Goal: Task Accomplishment & Management: Complete application form

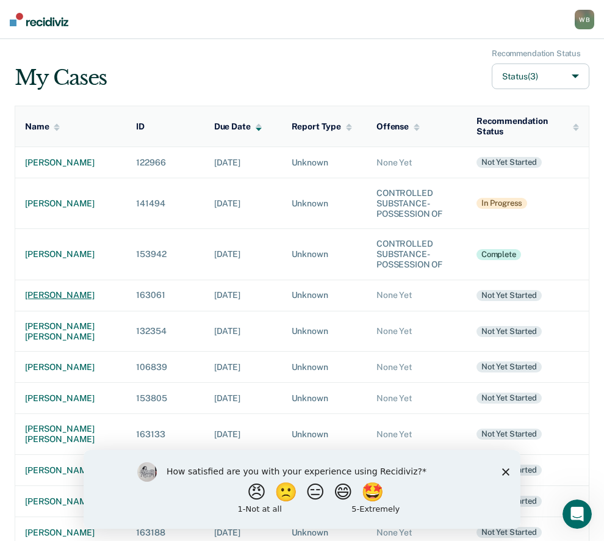
click at [43, 300] on div "[PERSON_NAME]" at bounding box center [71, 295] width 92 height 10
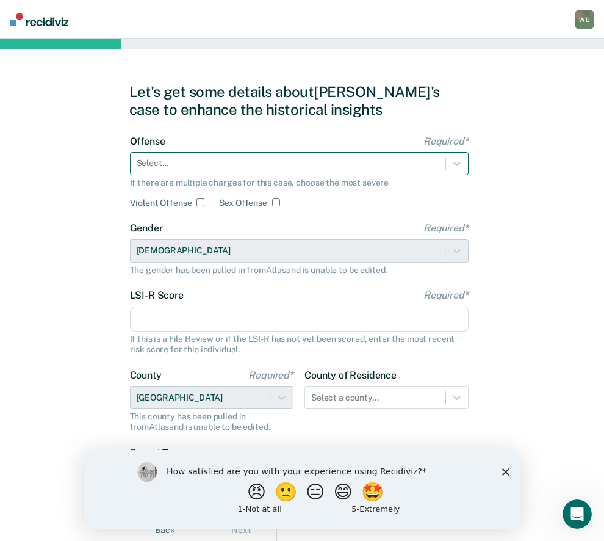
click at [138, 164] on input "text" at bounding box center [138, 163] width 2 height 10
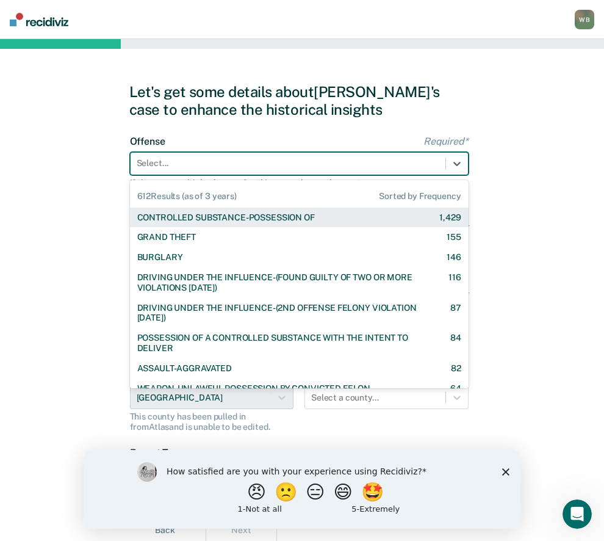
click at [185, 216] on div "CONTROLLED SUBSTANCE-POSSESSION OF" at bounding box center [226, 217] width 178 height 10
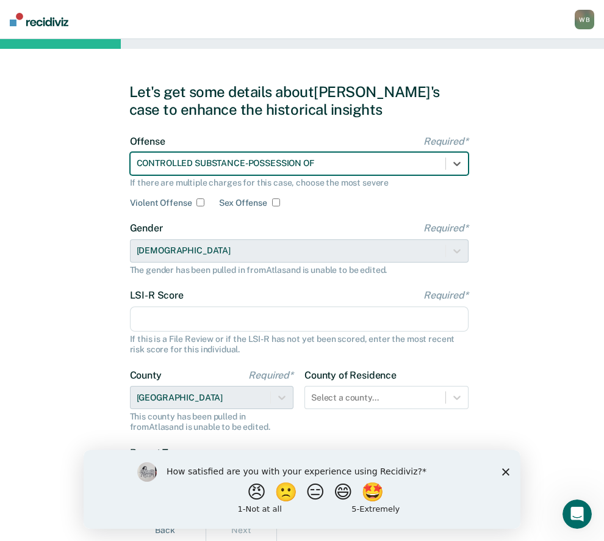
click at [181, 312] on input "LSI-R Score Required*" at bounding box center [299, 319] width 339 height 26
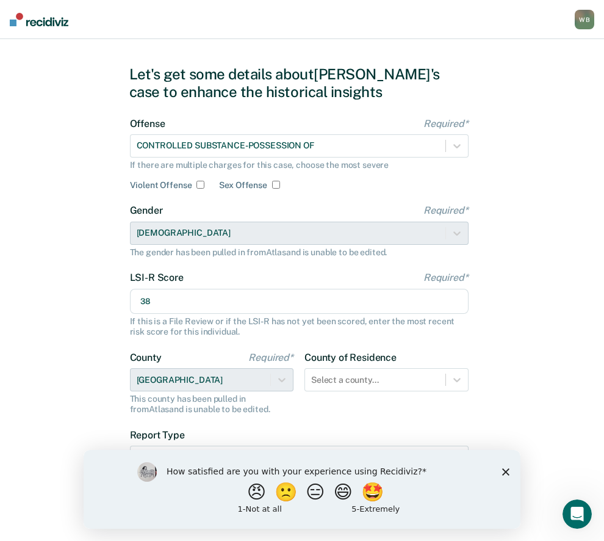
scroll to position [48, 0]
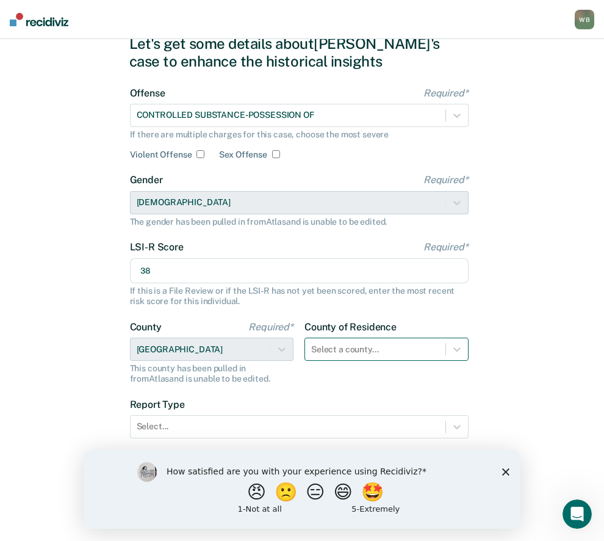
type input "38"
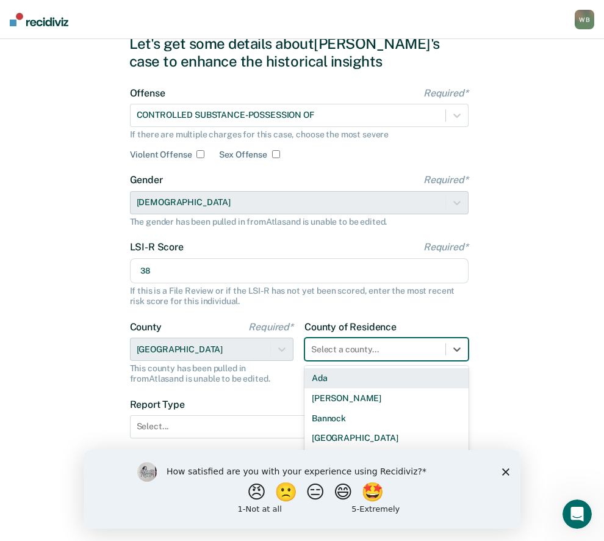
click at [341, 353] on div at bounding box center [375, 349] width 128 height 13
type input "tw"
click at [332, 376] on div "[GEOGRAPHIC_DATA]" at bounding box center [386, 378] width 164 height 20
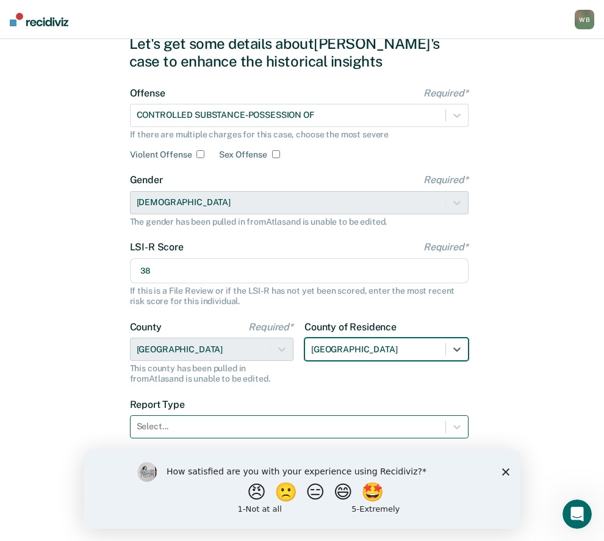
click at [171, 426] on div at bounding box center [288, 426] width 303 height 13
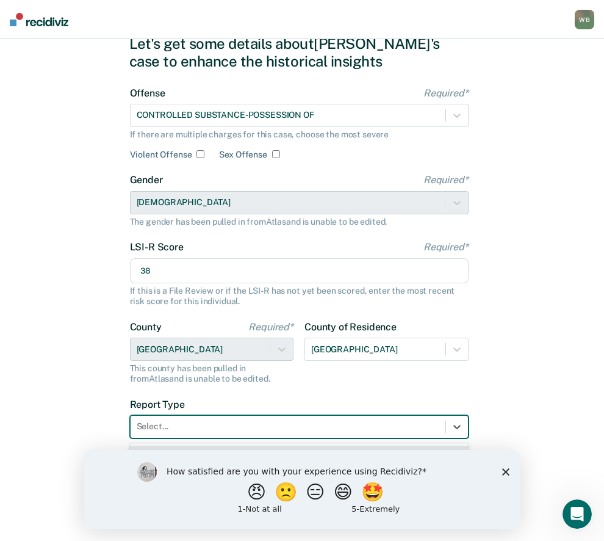
drag, startPoint x: 509, startPoint y: 469, endPoint x: 547, endPoint y: 911, distance: 444.6
click at [509, 469] on icon "Close survey" at bounding box center [505, 470] width 7 height 7
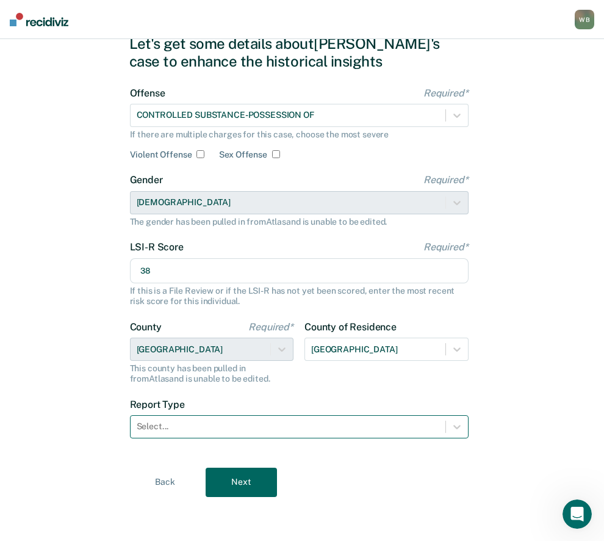
click at [195, 432] on div at bounding box center [288, 426] width 303 height 13
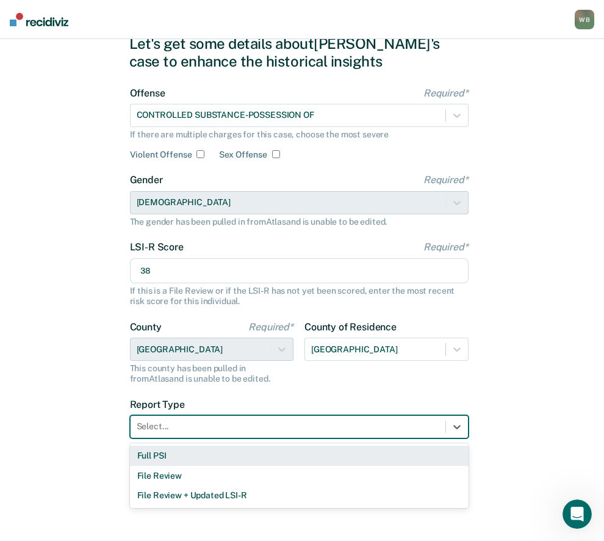
click at [184, 460] on div "Full PSI" at bounding box center [299, 455] width 339 height 20
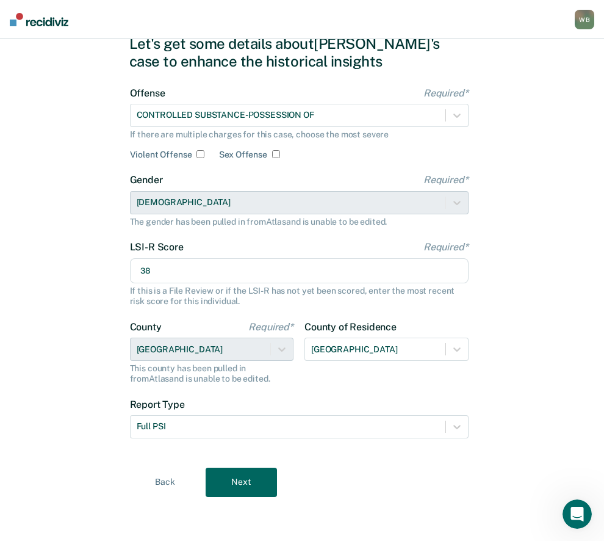
click at [231, 484] on button "Next" at bounding box center [241, 481] width 71 height 29
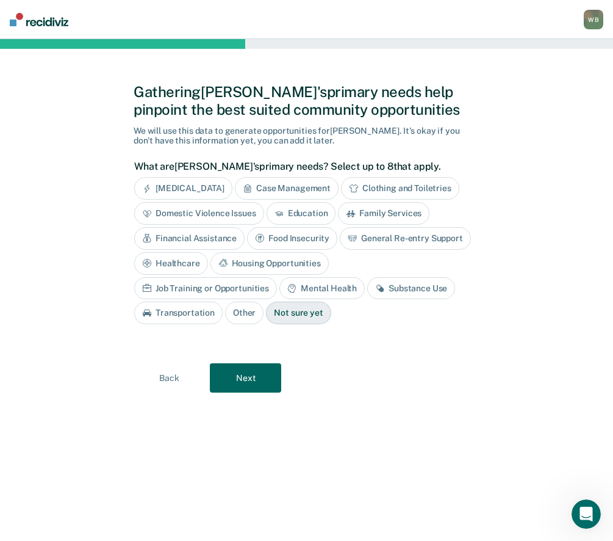
click at [367, 286] on div "Substance Use" at bounding box center [411, 288] width 88 height 23
click at [279, 290] on div "Mental Health" at bounding box center [321, 288] width 85 height 23
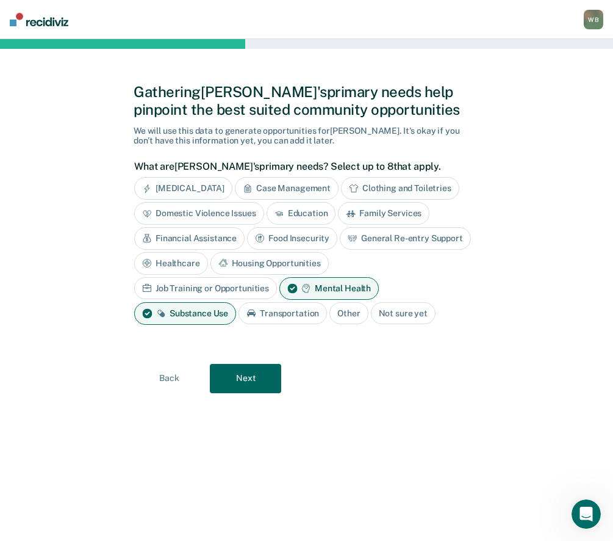
click at [325, 181] on div "Case Management" at bounding box center [287, 188] width 104 height 23
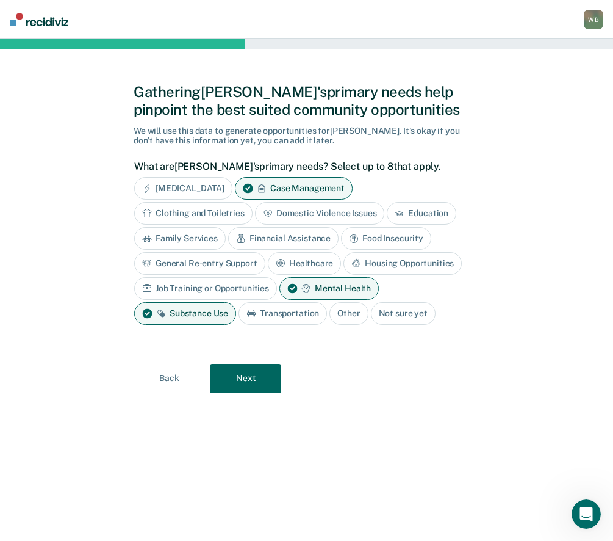
click at [306, 317] on div "Transportation" at bounding box center [283, 313] width 88 height 23
click at [397, 253] on div "Housing Opportunities" at bounding box center [402, 263] width 118 height 23
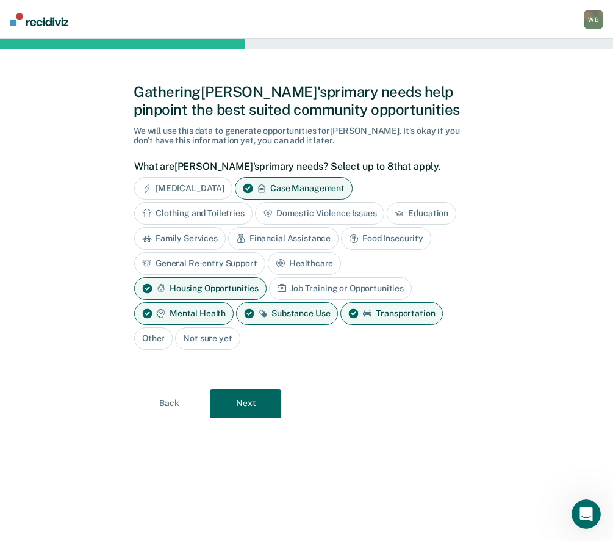
click at [257, 407] on button "Next" at bounding box center [245, 403] width 71 height 29
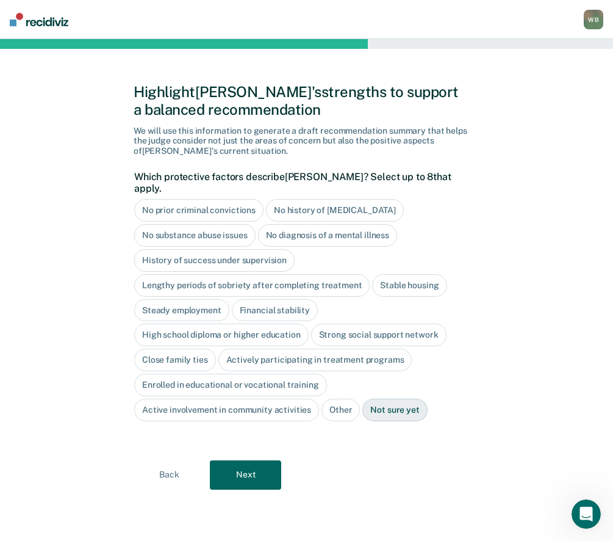
click at [253, 470] on button "Next" at bounding box center [245, 474] width 71 height 29
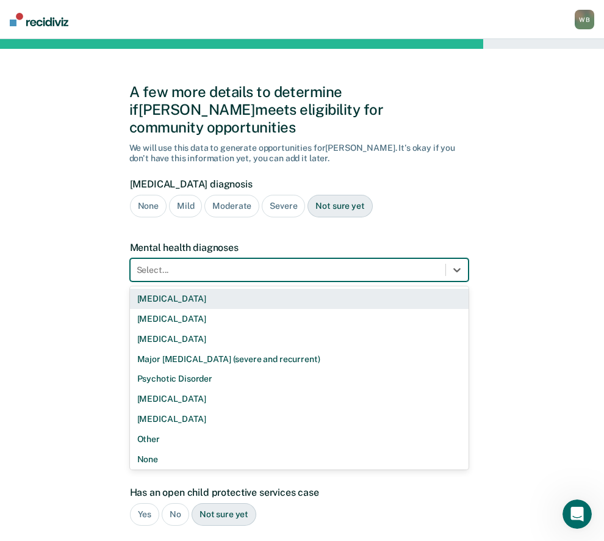
click at [189, 264] on div at bounding box center [288, 270] width 303 height 13
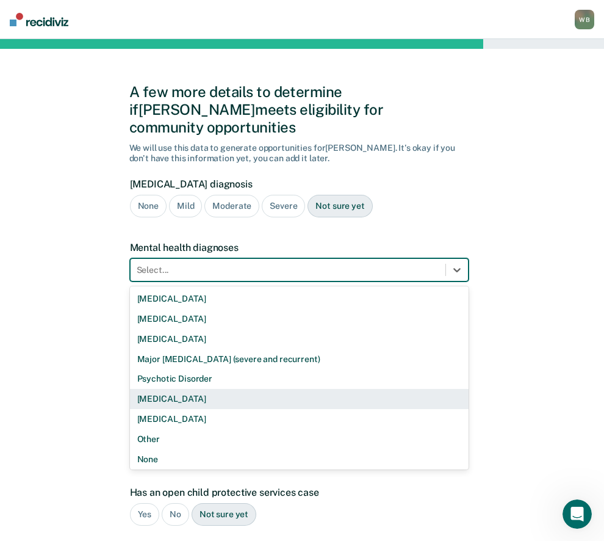
click at [167, 389] on div "[MEDICAL_DATA]" at bounding box center [299, 399] width 339 height 20
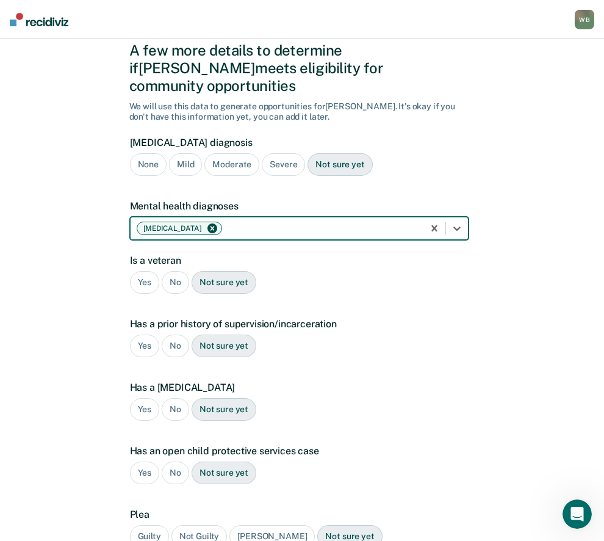
scroll to position [61, 0]
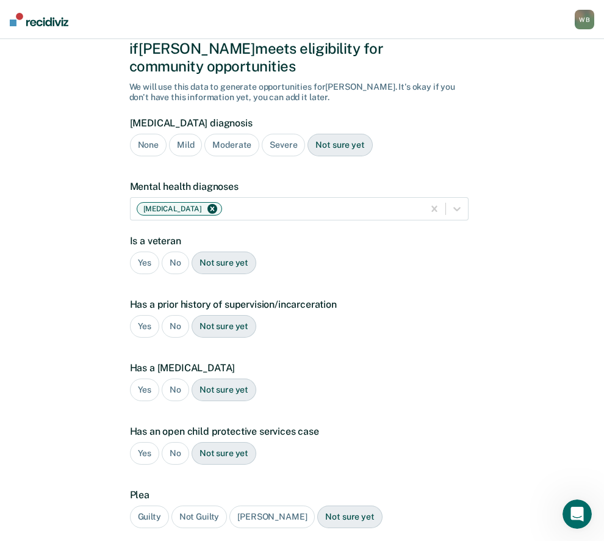
click at [176, 251] on div "No" at bounding box center [175, 262] width 27 height 23
click at [136, 315] on div "Yes" at bounding box center [145, 326] width 30 height 23
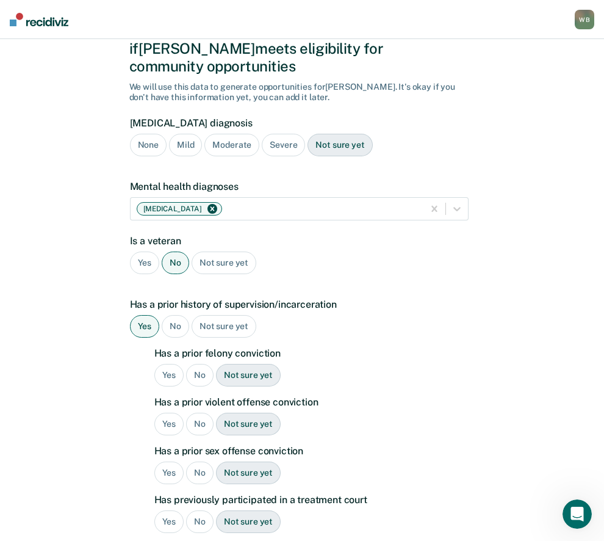
click at [196, 364] on div "No" at bounding box center [199, 375] width 27 height 23
click at [173, 412] on div "Yes" at bounding box center [169, 423] width 30 height 23
click at [197, 461] on div "No" at bounding box center [199, 472] width 27 height 23
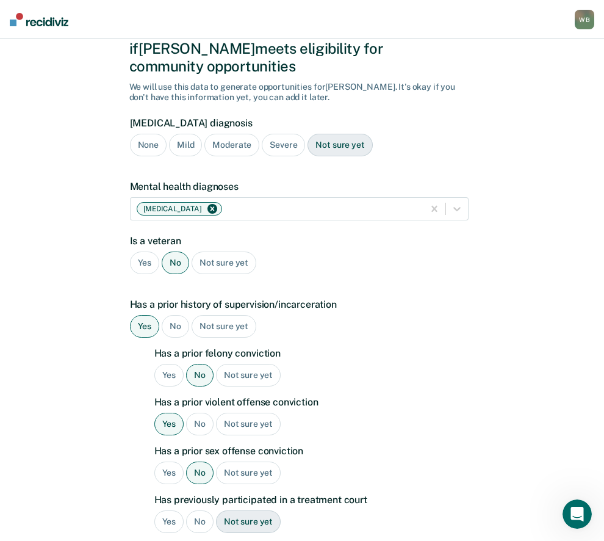
click at [201, 510] on div "No" at bounding box center [199, 521] width 27 height 23
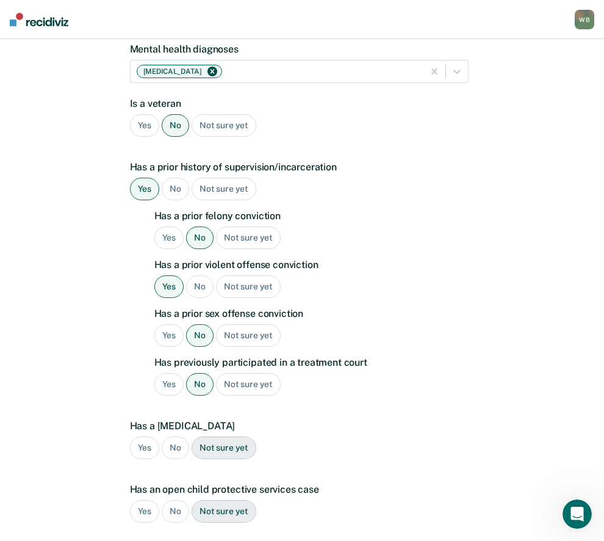
scroll to position [183, 0]
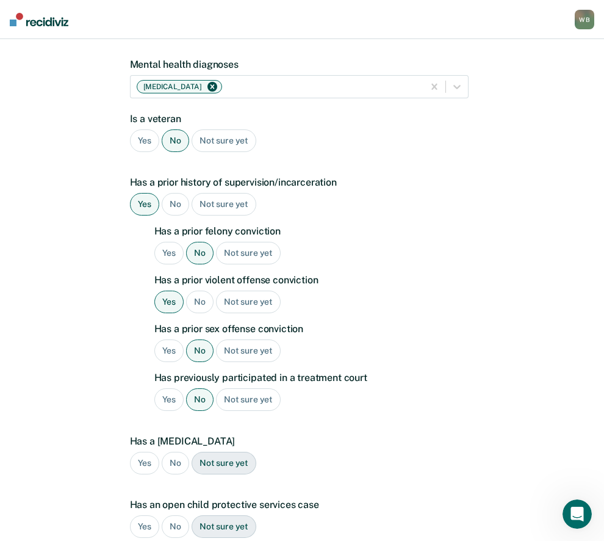
click at [170, 388] on div "Yes" at bounding box center [169, 399] width 30 height 23
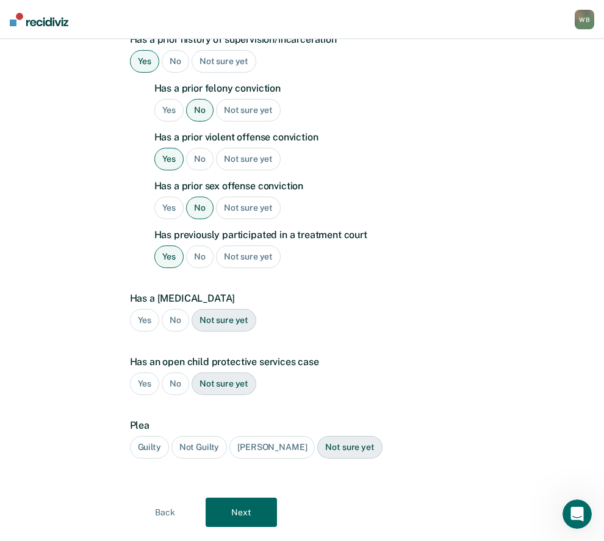
scroll to position [338, 0]
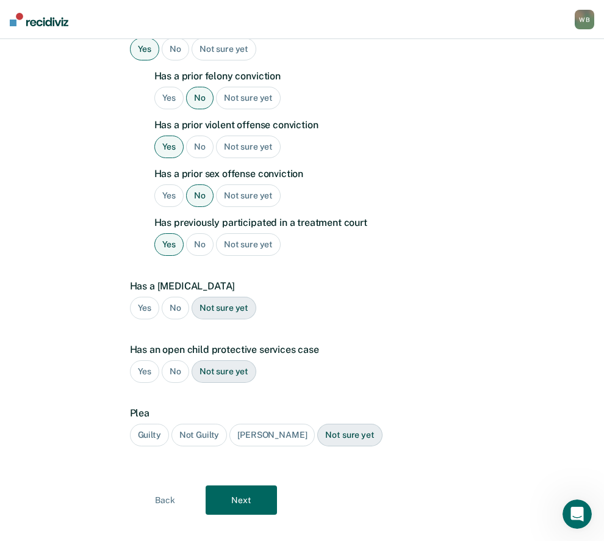
click at [172, 296] on div "No" at bounding box center [175, 307] width 27 height 23
click at [174, 360] on div "No" at bounding box center [175, 371] width 27 height 23
click at [154, 423] on div "Guilty" at bounding box center [149, 434] width 39 height 23
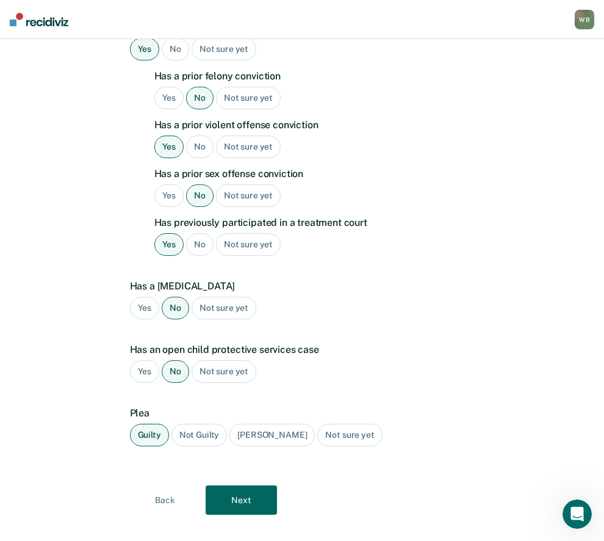
click at [243, 485] on button "Next" at bounding box center [241, 499] width 71 height 29
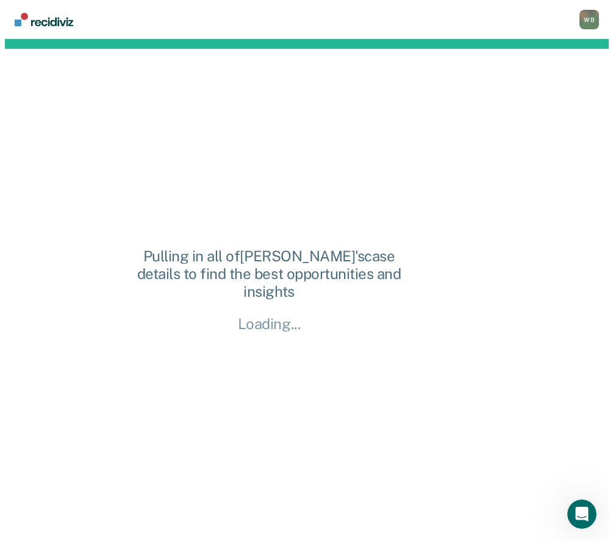
scroll to position [0, 0]
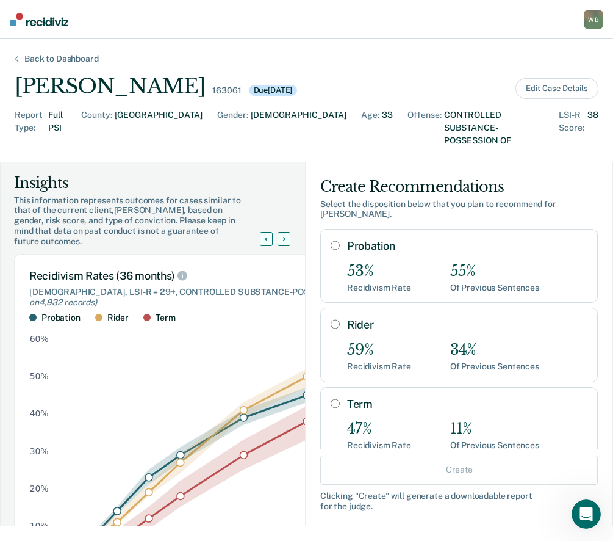
click at [331, 319] on input "Rider" at bounding box center [335, 324] width 9 height 10
radio input "true"
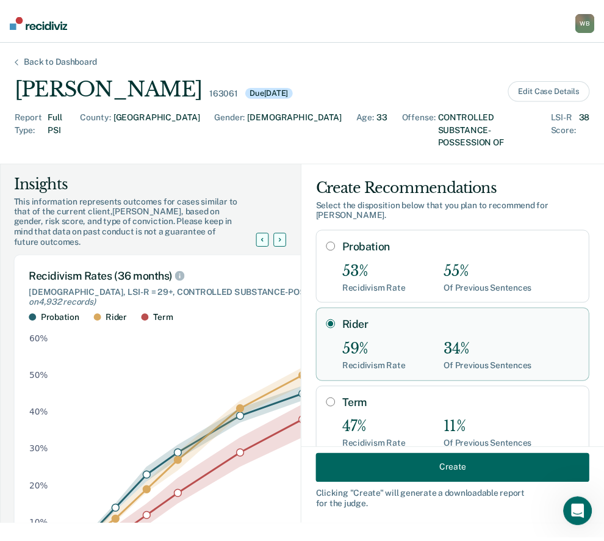
scroll to position [57, 0]
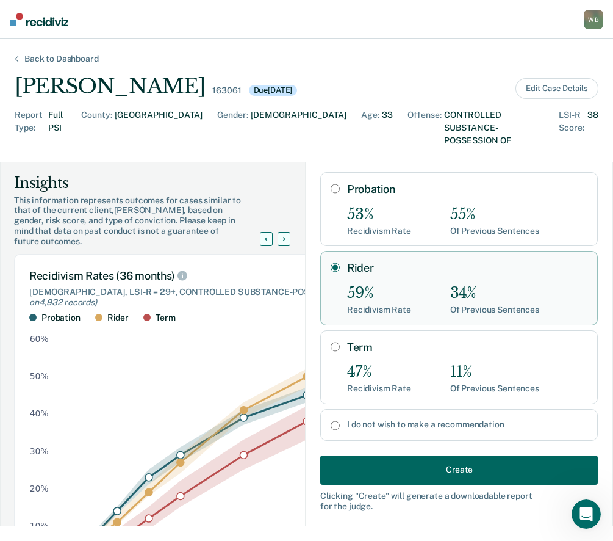
click at [456, 469] on button "Create" at bounding box center [459, 468] width 278 height 29
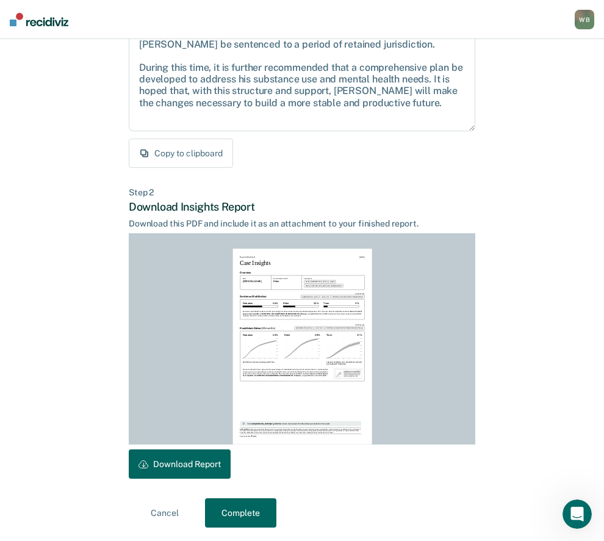
scroll to position [155, 0]
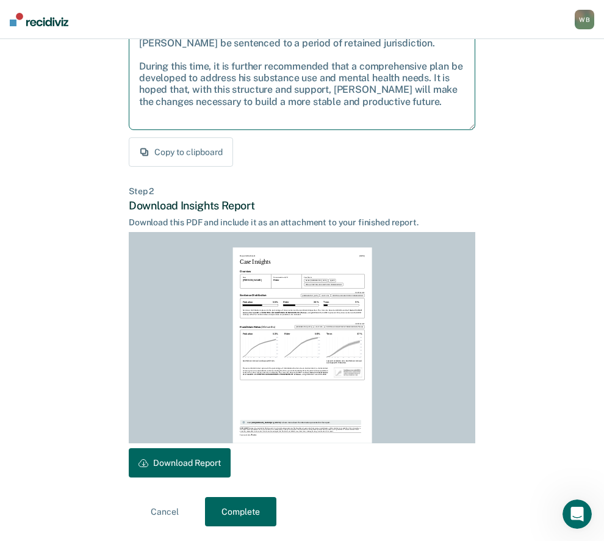
drag, startPoint x: 428, startPoint y: 103, endPoint x: 160, endPoint y: 68, distance: 270.1
click at [142, 64] on textarea "Given the circumstances of this case, it is recommended that [PERSON_NAME] be s…" at bounding box center [302, 73] width 347 height 113
click at [201, 467] on button "Download Report" at bounding box center [180, 462] width 102 height 29
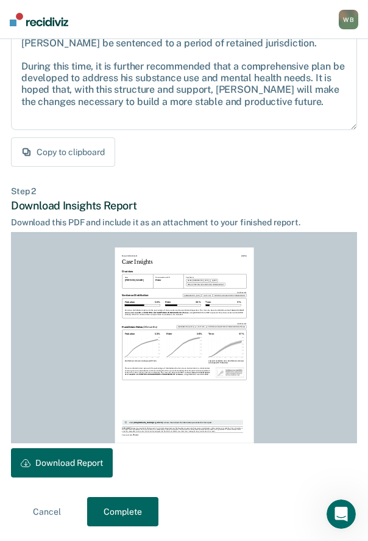
click at [144, 523] on button "Complete" at bounding box center [122, 511] width 71 height 29
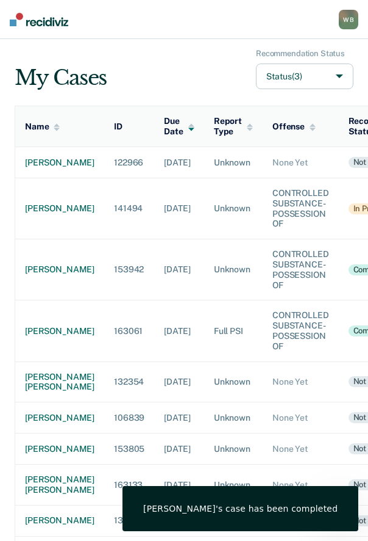
click at [179, 295] on td "[DATE]" at bounding box center [178, 269] width 49 height 61
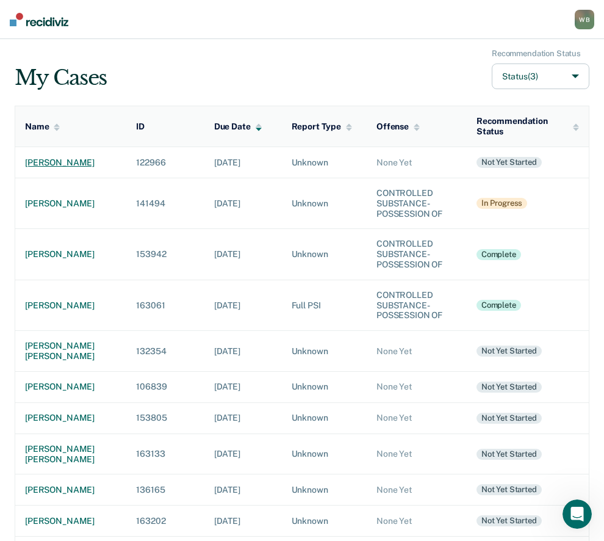
click at [44, 159] on div "[PERSON_NAME]" at bounding box center [71, 162] width 92 height 10
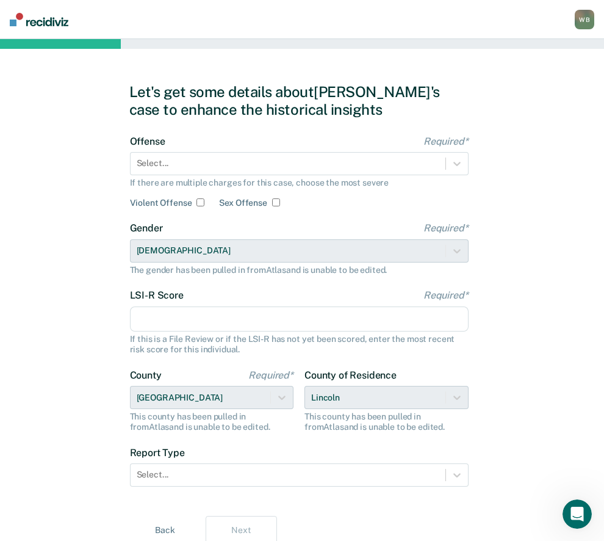
click at [231, 27] on nav "[PERSON_NAME] [PERSON_NAME] Profile Go to PSI Case Dashboard Log Out" at bounding box center [302, 19] width 604 height 39
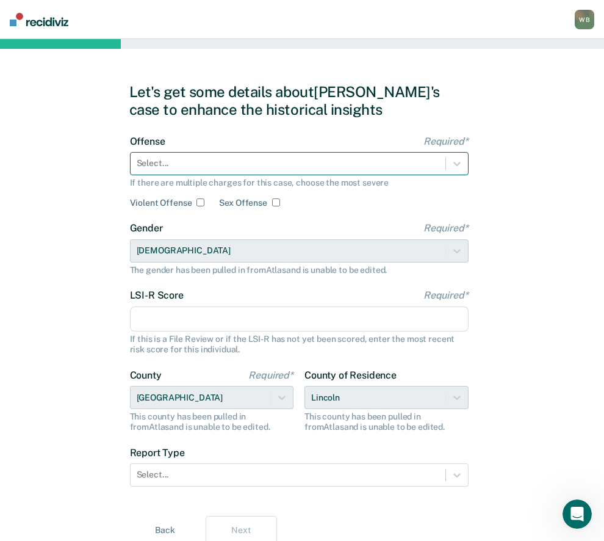
click at [214, 167] on div at bounding box center [288, 163] width 303 height 13
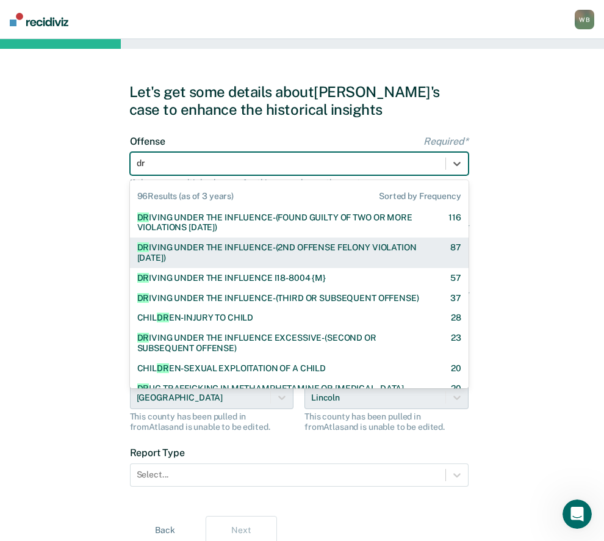
type input "dr"
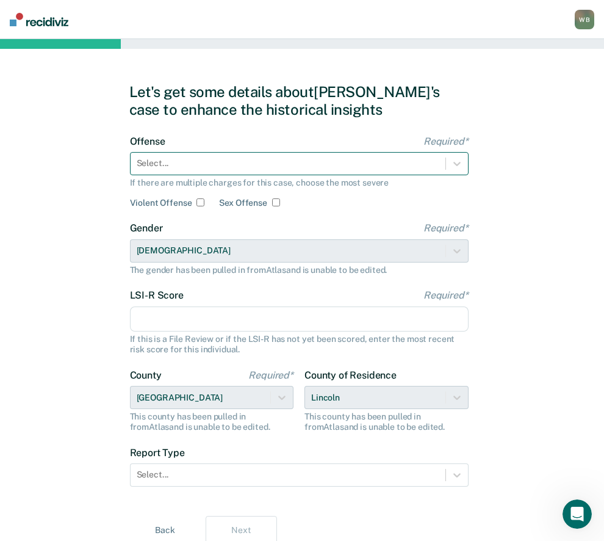
click at [168, 157] on div at bounding box center [288, 163] width 303 height 13
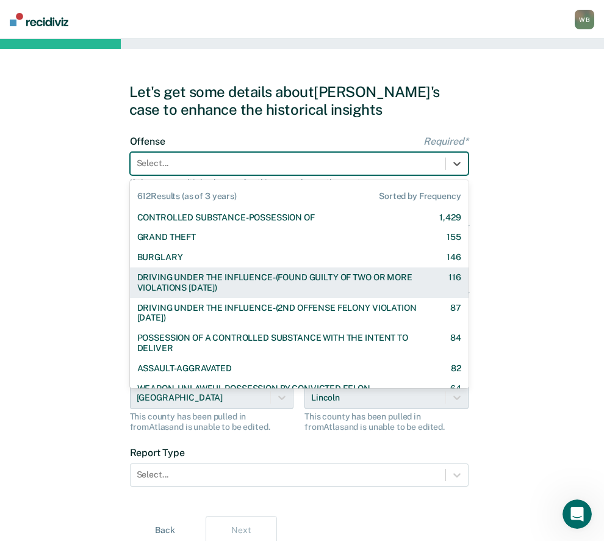
click at [184, 290] on div "DRIVING UNDER THE INFLUENCE-(FOUND GUILTY OF TWO OR MORE VIOLATIONS [DATE])" at bounding box center [282, 282] width 290 height 21
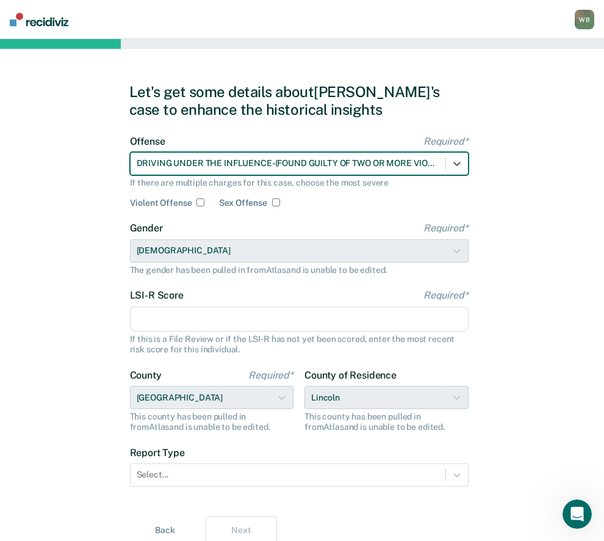
click at [174, 307] on input "LSI-R Score Required*" at bounding box center [299, 319] width 339 height 26
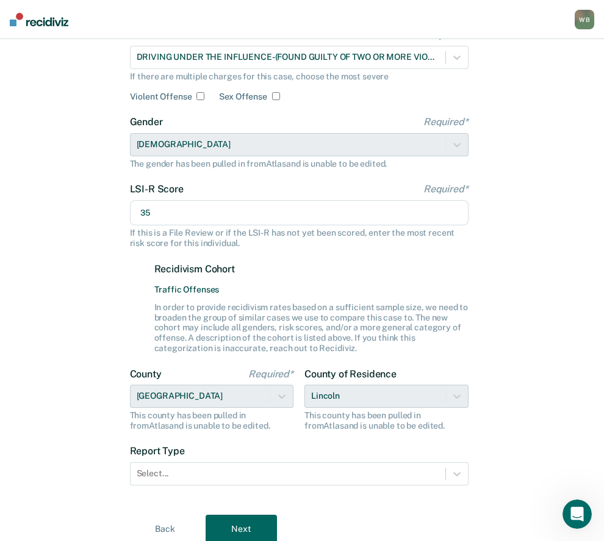
scroll to position [153, 0]
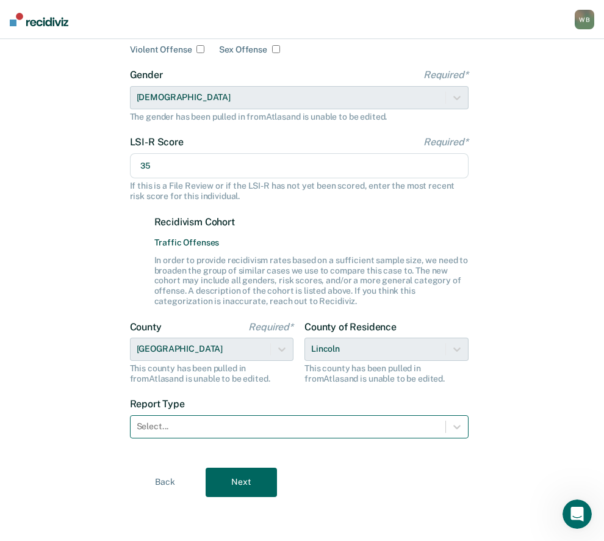
type input "35"
click at [185, 426] on div at bounding box center [288, 426] width 303 height 13
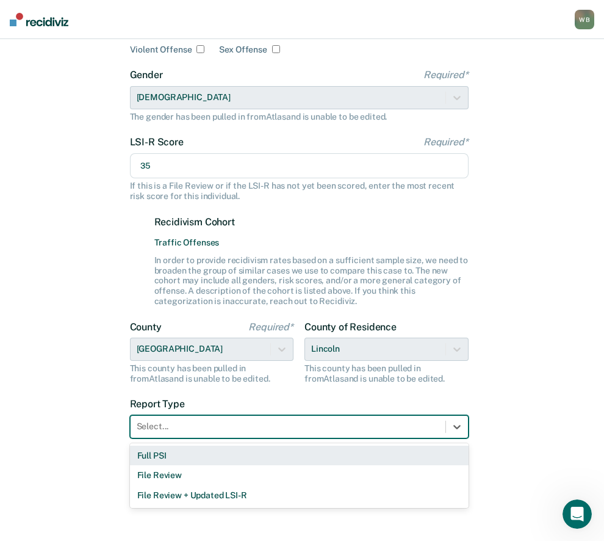
click at [171, 448] on div "Full PSI" at bounding box center [299, 455] width 339 height 20
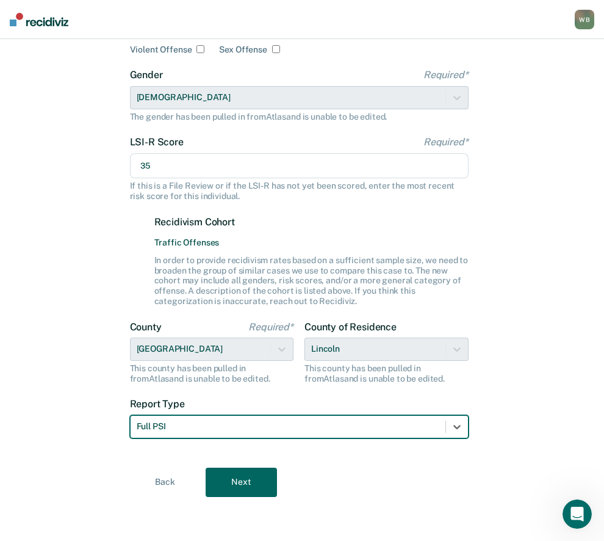
click at [237, 478] on button "Next" at bounding box center [241, 481] width 71 height 29
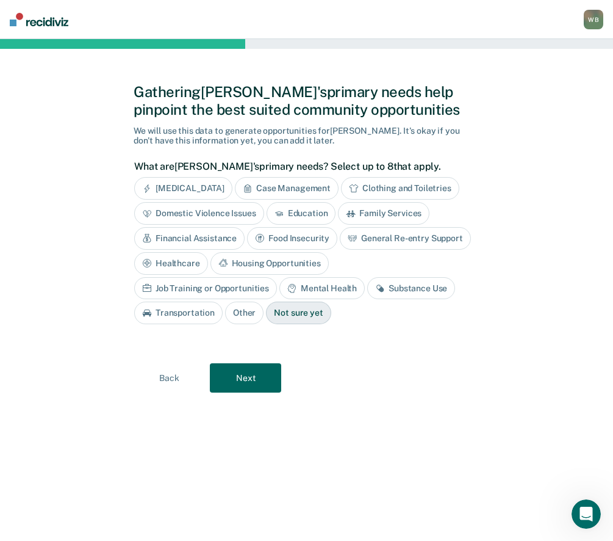
drag, startPoint x: 271, startPoint y: 291, endPoint x: 262, endPoint y: 298, distance: 11.2
click at [367, 290] on div "Substance Use" at bounding box center [411, 288] width 88 height 23
click at [223, 302] on div "Transportation" at bounding box center [178, 313] width 88 height 23
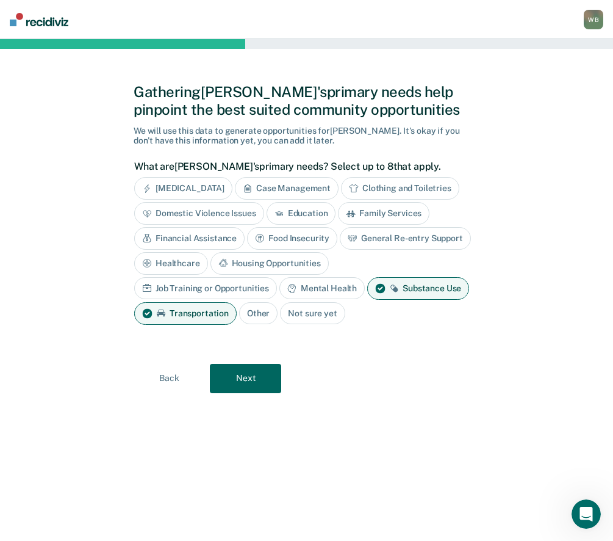
click at [284, 188] on div "Case Management" at bounding box center [287, 188] width 104 height 23
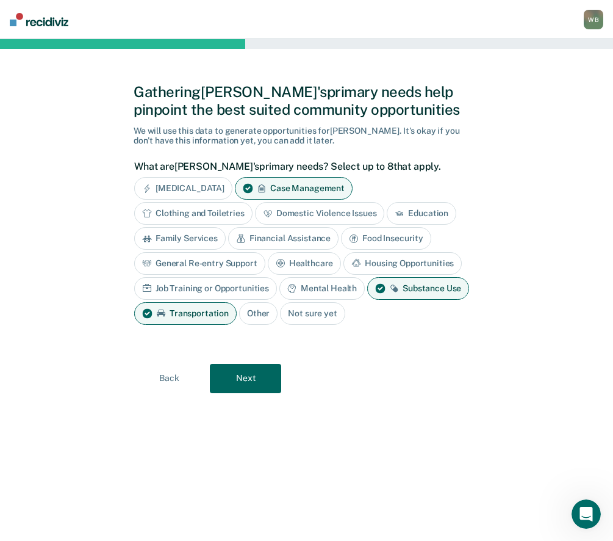
click at [242, 365] on button "Next" at bounding box center [245, 378] width 71 height 29
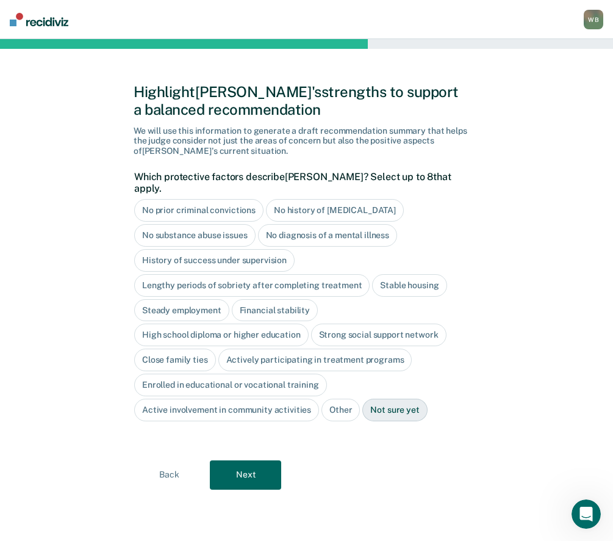
click at [240, 467] on button "Next" at bounding box center [245, 474] width 71 height 29
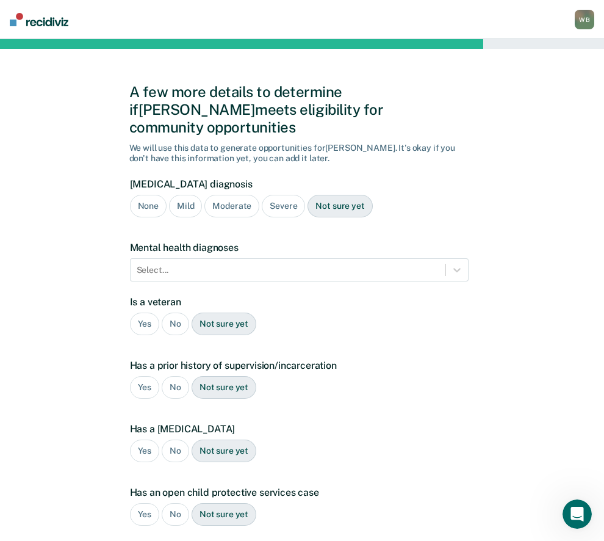
click at [276, 195] on div "Severe" at bounding box center [283, 206] width 43 height 23
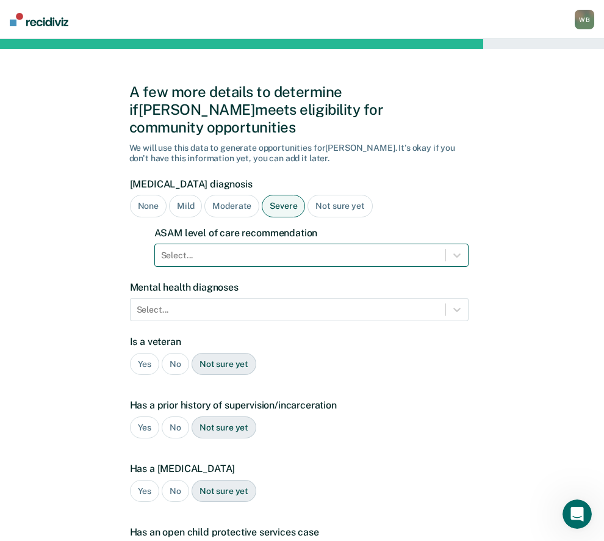
click at [186, 249] on div at bounding box center [300, 255] width 278 height 13
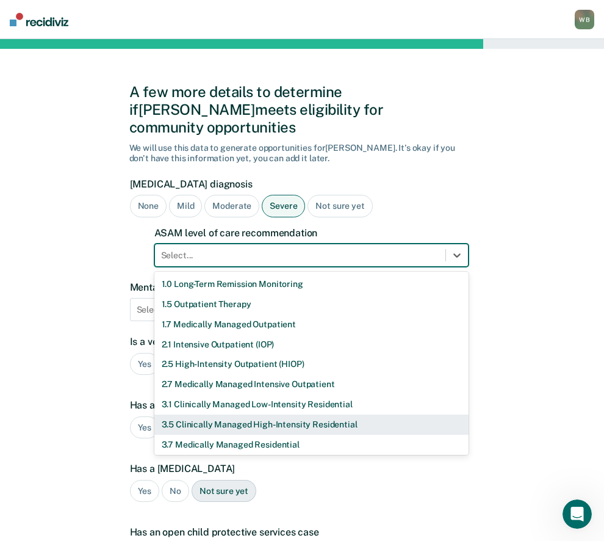
click at [180, 414] on div "3.5 Clinically Managed High-Intensity Residential" at bounding box center [311, 424] width 314 height 20
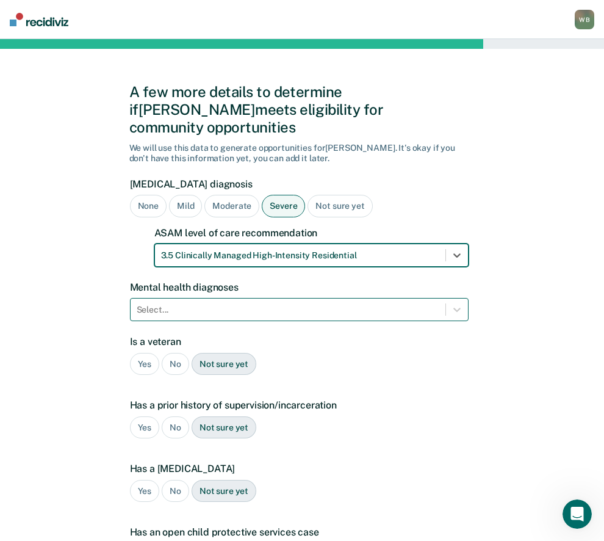
click at [177, 303] on div at bounding box center [288, 309] width 303 height 13
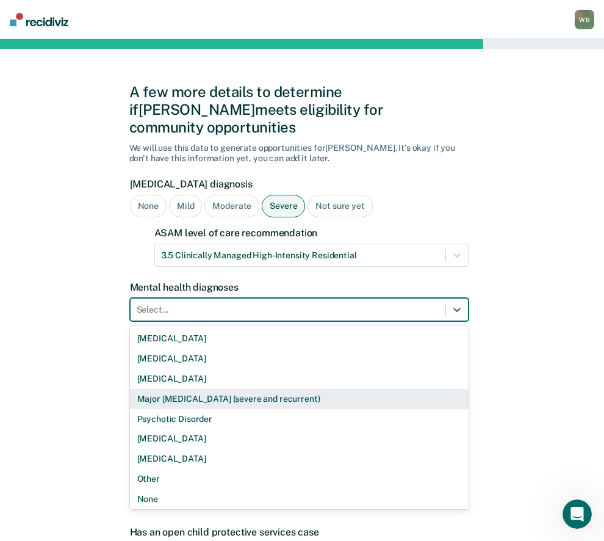
click at [176, 389] on div "Major [MEDICAL_DATA] (severe and recurrent)" at bounding box center [299, 399] width 339 height 20
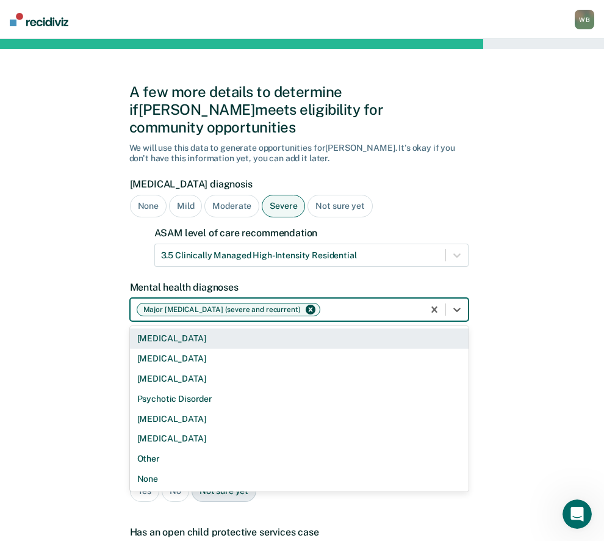
click at [248, 300] on div "Major [MEDICAL_DATA] (severe and recurrent)" at bounding box center [277, 309] width 293 height 18
click at [315, 305] on icon "Remove Major Depressive Disorder (severe and recurrent)" at bounding box center [310, 309] width 9 height 9
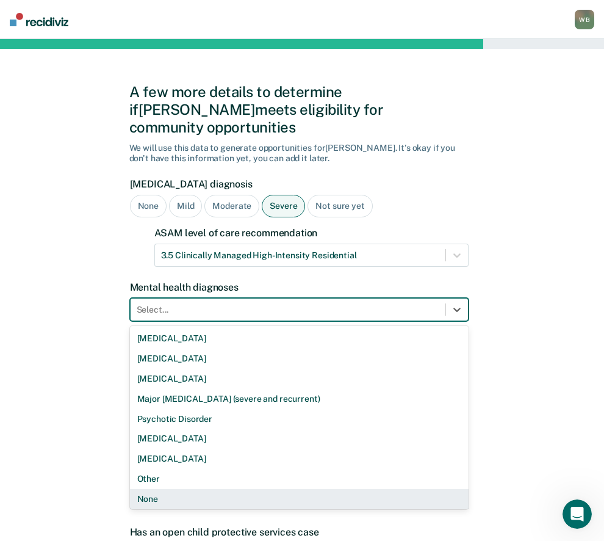
click at [185, 489] on div "None" at bounding box center [299, 499] width 339 height 20
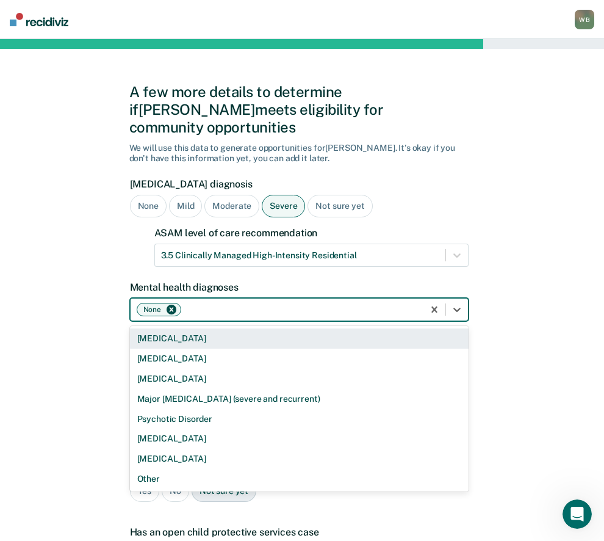
click at [200, 303] on div at bounding box center [301, 309] width 234 height 13
click at [173, 305] on icon "Remove None" at bounding box center [171, 309] width 9 height 9
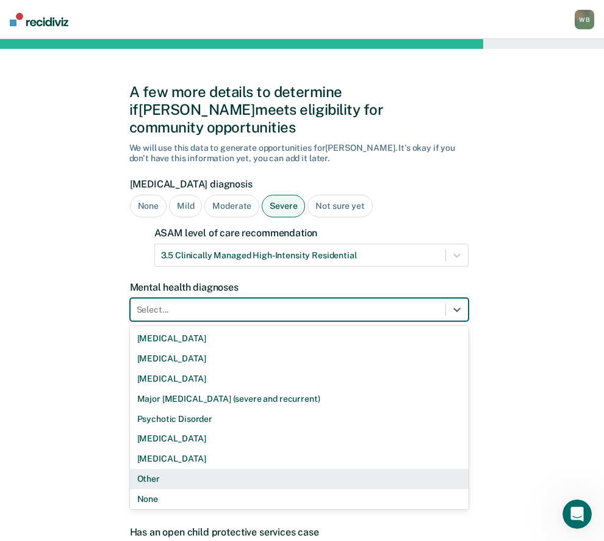
click at [162, 469] on div "Other" at bounding box center [299, 479] width 339 height 20
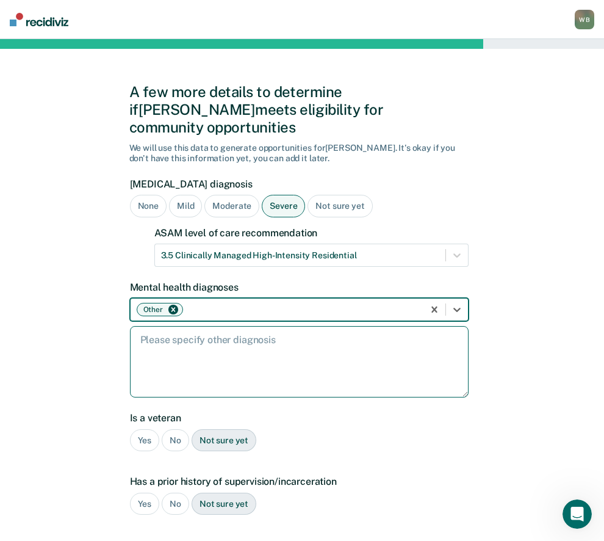
click at [170, 332] on textarea at bounding box center [299, 361] width 339 height 71
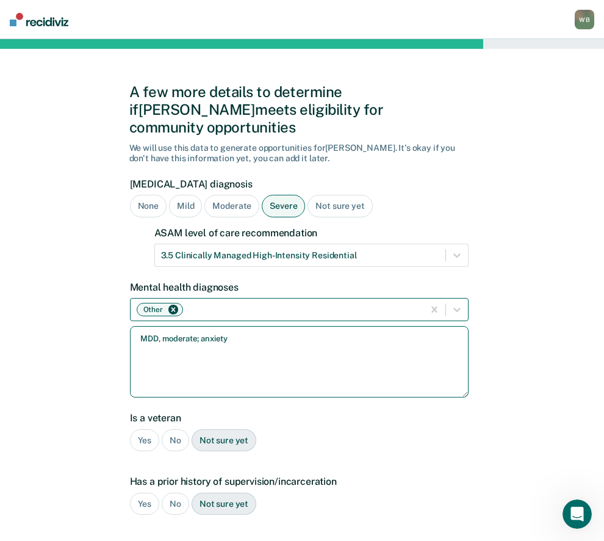
type textarea "MDD, moderate; anxiety"
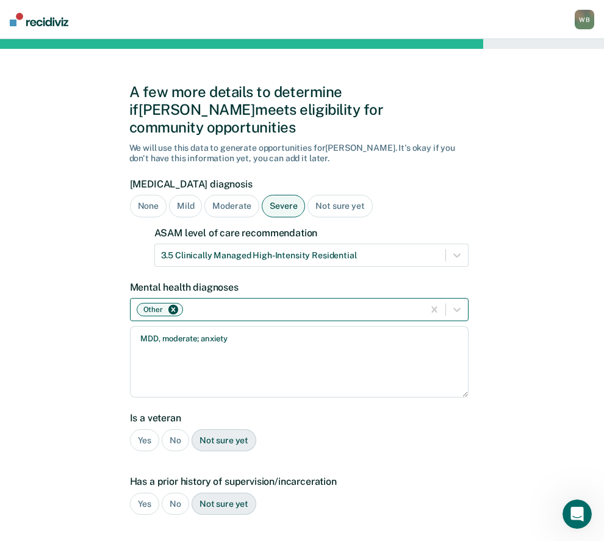
click at [169, 429] on div "No" at bounding box center [175, 440] width 27 height 23
click at [170, 492] on div "No" at bounding box center [175, 503] width 27 height 23
click at [147, 492] on div "Yes" at bounding box center [145, 503] width 30 height 23
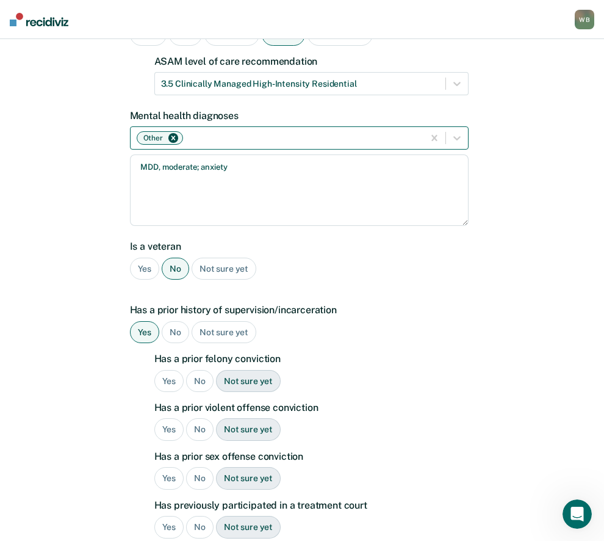
scroll to position [183, 0]
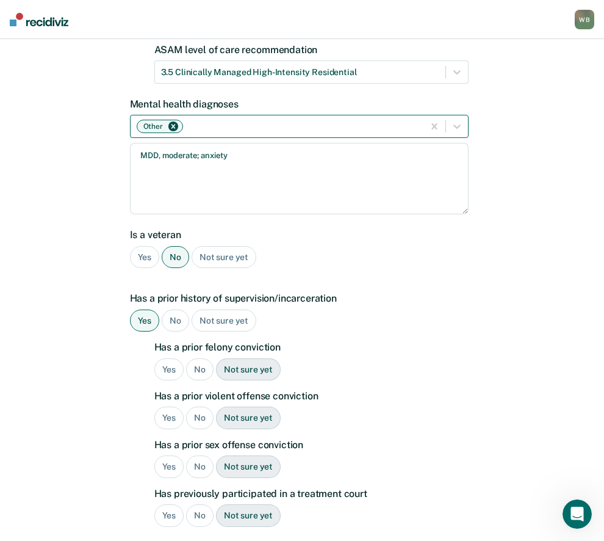
click at [167, 358] on div "Yes" at bounding box center [169, 369] width 30 height 23
click at [195, 406] on div "No" at bounding box center [199, 417] width 27 height 23
click at [171, 406] on div "Yes" at bounding box center [169, 417] width 30 height 23
click at [199, 455] on div "No" at bounding box center [199, 466] width 27 height 23
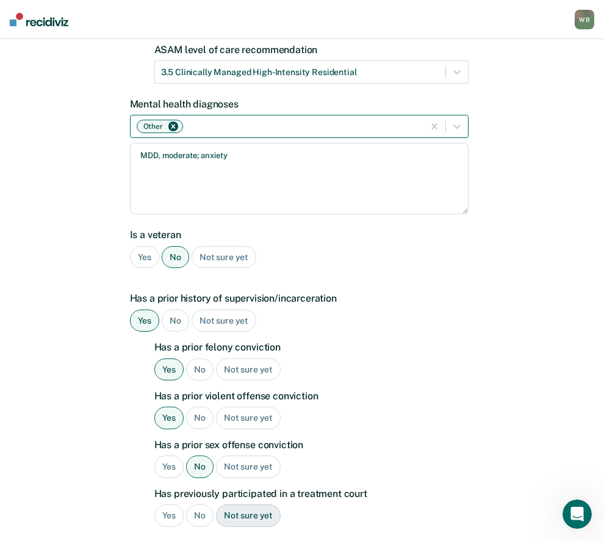
click at [194, 504] on div "No" at bounding box center [199, 515] width 27 height 23
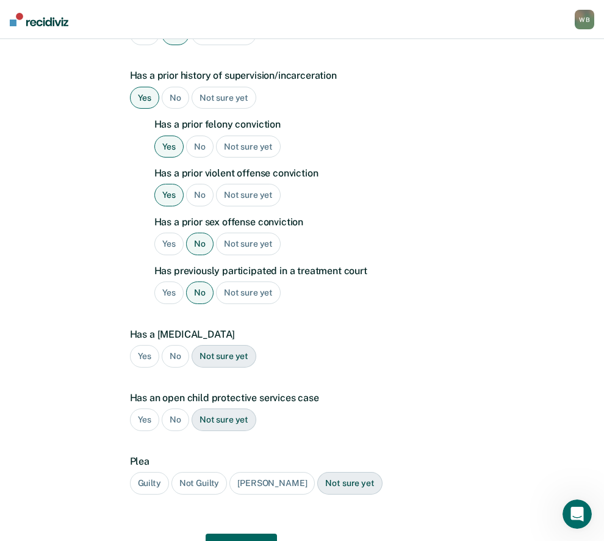
scroll to position [427, 0]
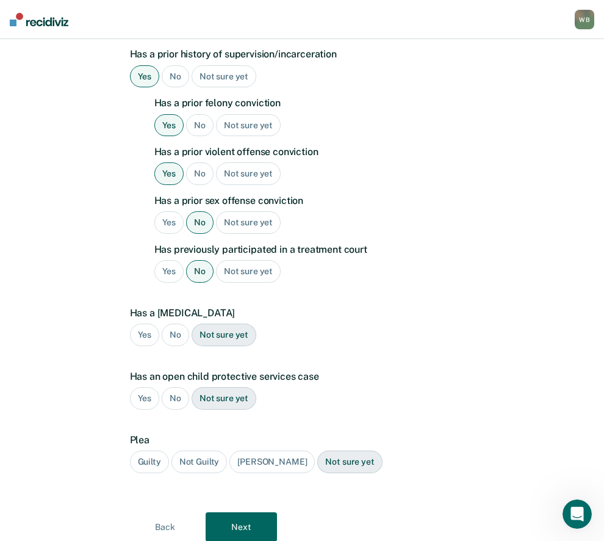
click at [172, 323] on div "No" at bounding box center [175, 334] width 27 height 23
click at [177, 387] on div "No" at bounding box center [175, 398] width 27 height 23
click at [145, 387] on div "Yes" at bounding box center [145, 398] width 30 height 23
click at [152, 450] on div "Guilty" at bounding box center [149, 461] width 39 height 23
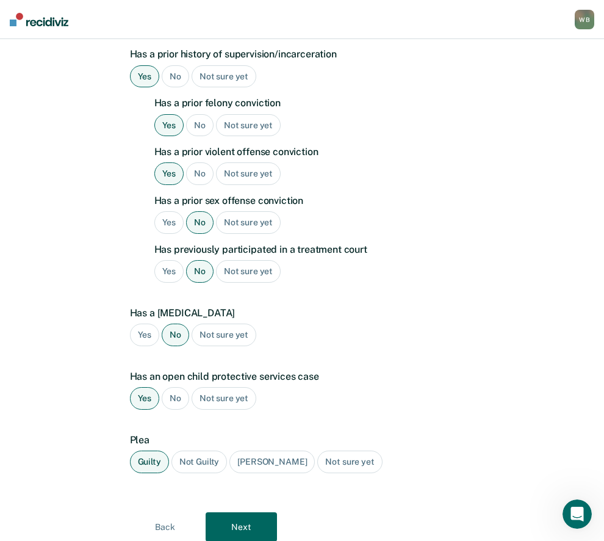
click at [242, 512] on button "Next" at bounding box center [241, 526] width 71 height 29
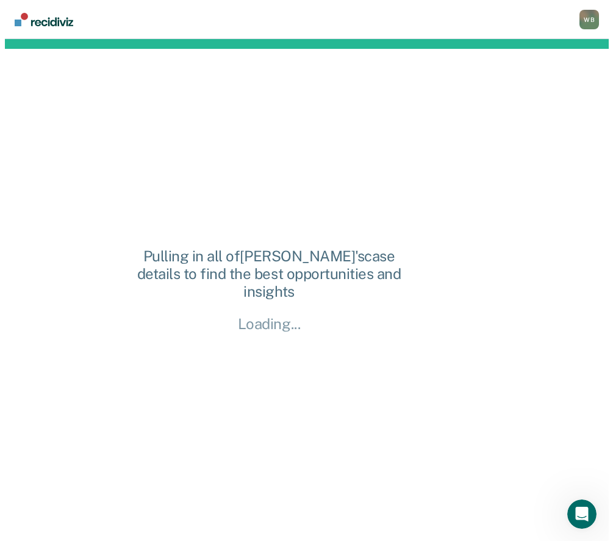
scroll to position [0, 0]
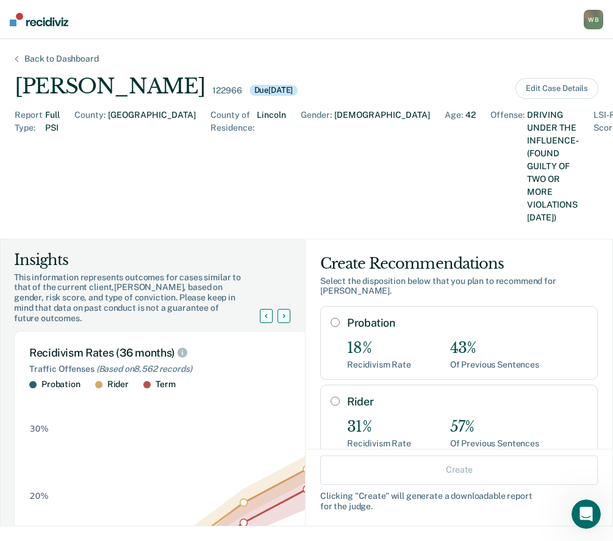
drag, startPoint x: 328, startPoint y: 315, endPoint x: 339, endPoint y: 326, distance: 15.6
click at [331, 396] on input "Rider" at bounding box center [335, 401] width 9 height 10
radio input "true"
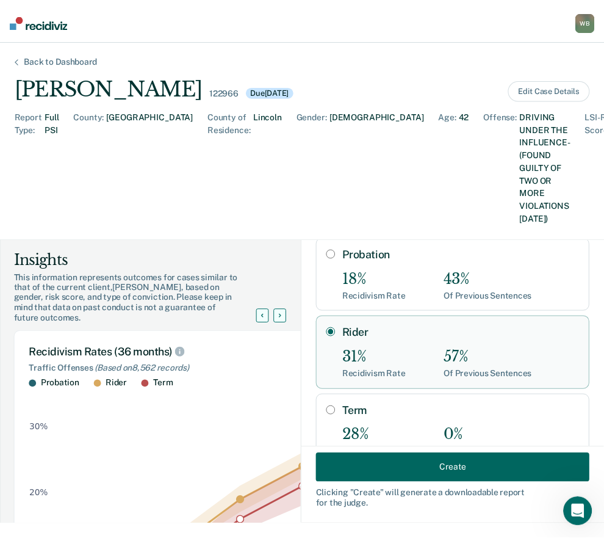
scroll to position [70, 0]
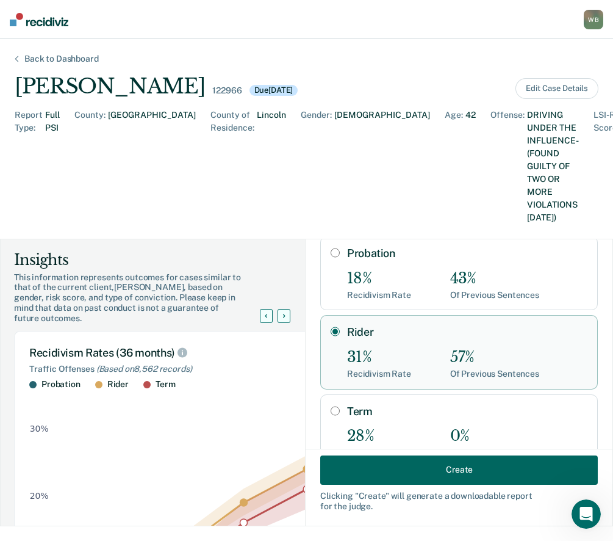
click at [449, 465] on button "Create" at bounding box center [459, 468] width 278 height 29
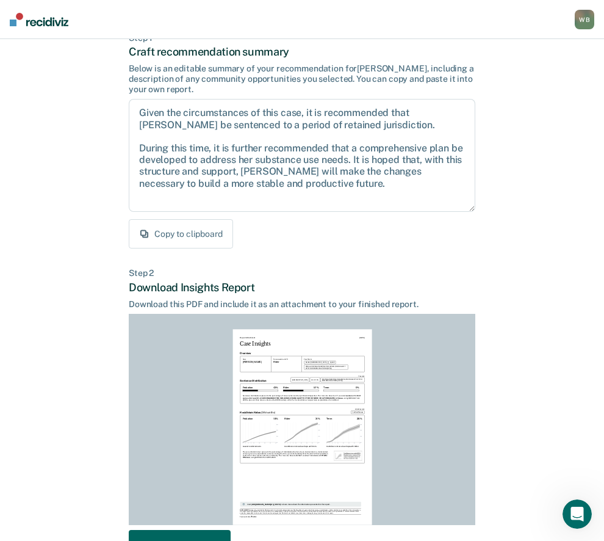
scroll to position [155, 0]
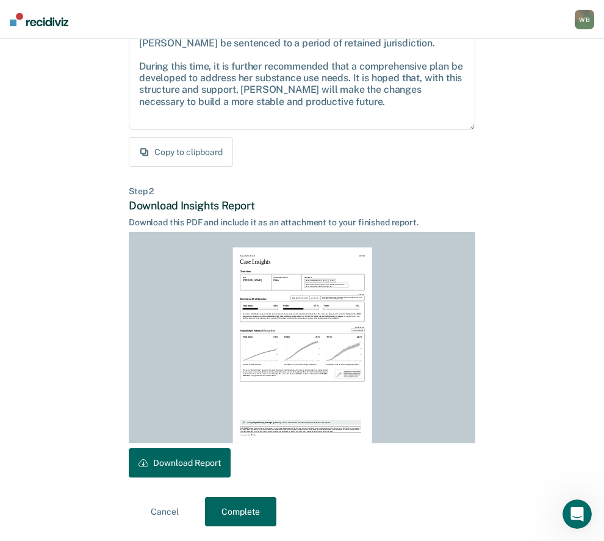
click at [179, 476] on button "Download Report" at bounding box center [180, 462] width 102 height 29
click at [245, 510] on button "Complete" at bounding box center [240, 511] width 71 height 29
